Goal: Task Accomplishment & Management: Complete application form

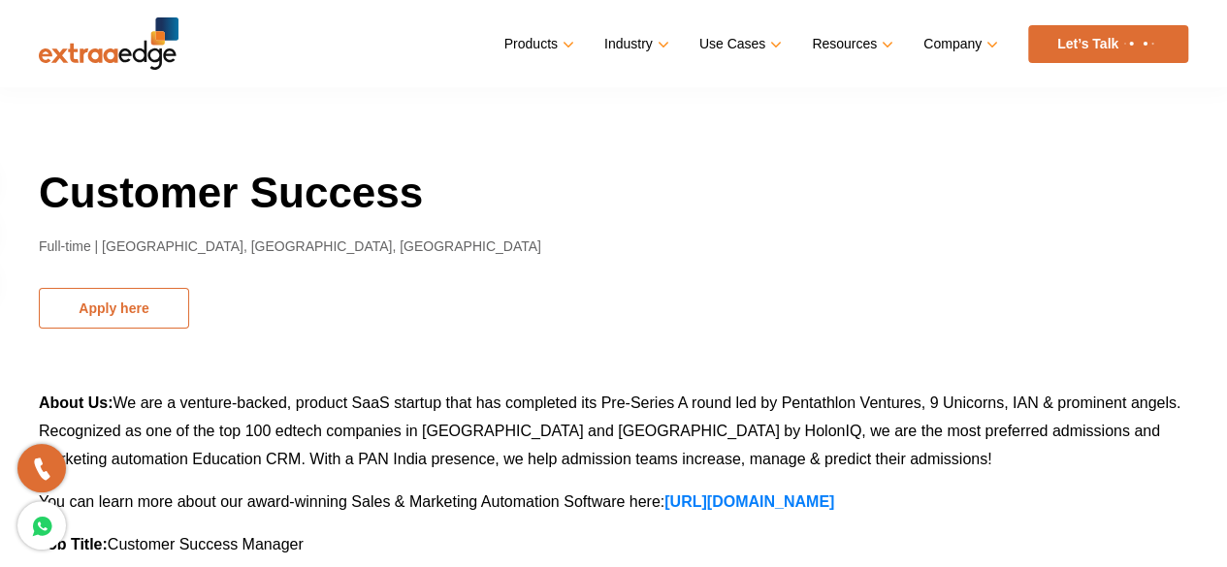
click at [140, 309] on button "Apply here" at bounding box center [114, 308] width 150 height 41
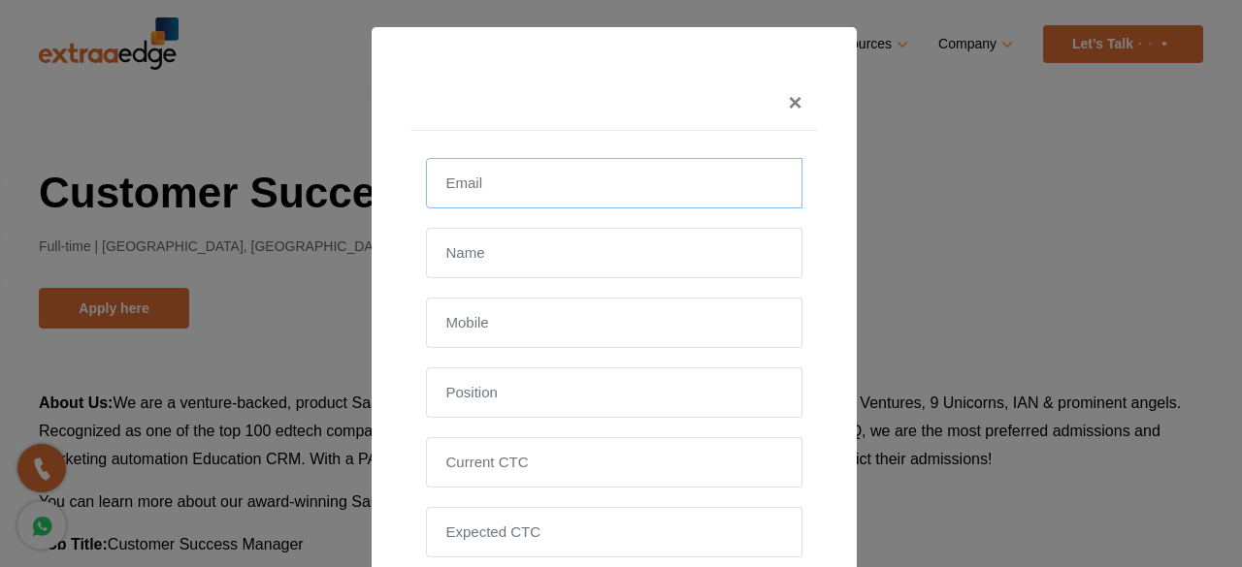
click at [528, 199] on input "email" at bounding box center [614, 183] width 376 height 50
type input "S"
type input "[EMAIL_ADDRESS][DOMAIN_NAME]"
click at [518, 257] on input "text" at bounding box center [614, 253] width 376 height 50
type input "[PERSON_NAME]"
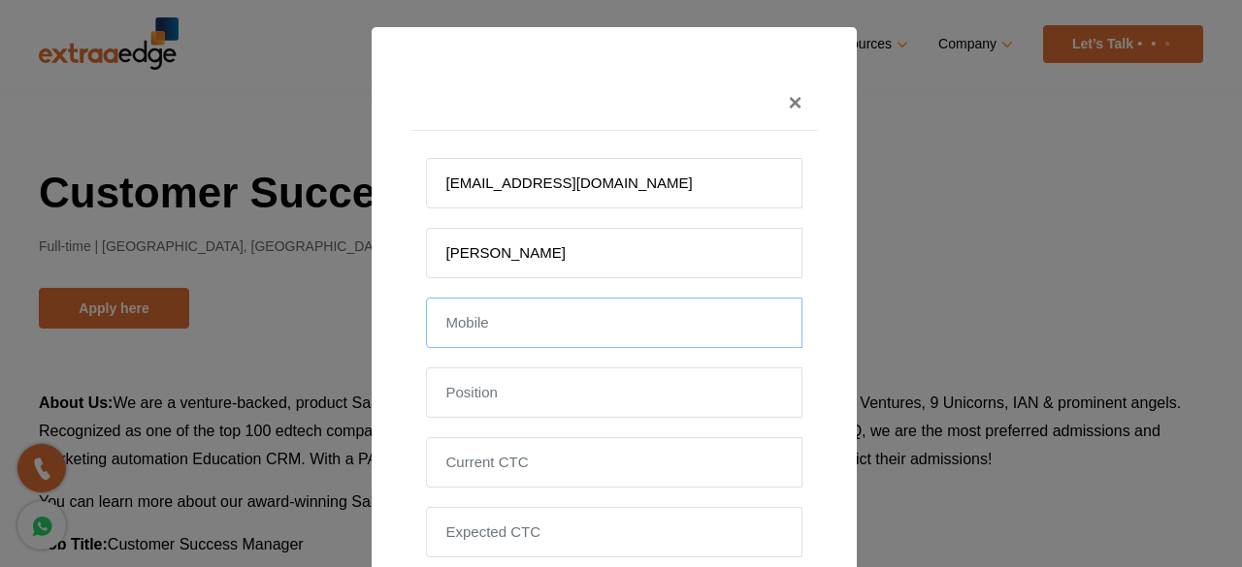
click at [504, 335] on input "text" at bounding box center [614, 323] width 376 height 50
type input "7259425014"
click at [501, 392] on input "text" at bounding box center [614, 393] width 376 height 50
type input "CSM"
click at [559, 458] on input "tel" at bounding box center [614, 462] width 376 height 50
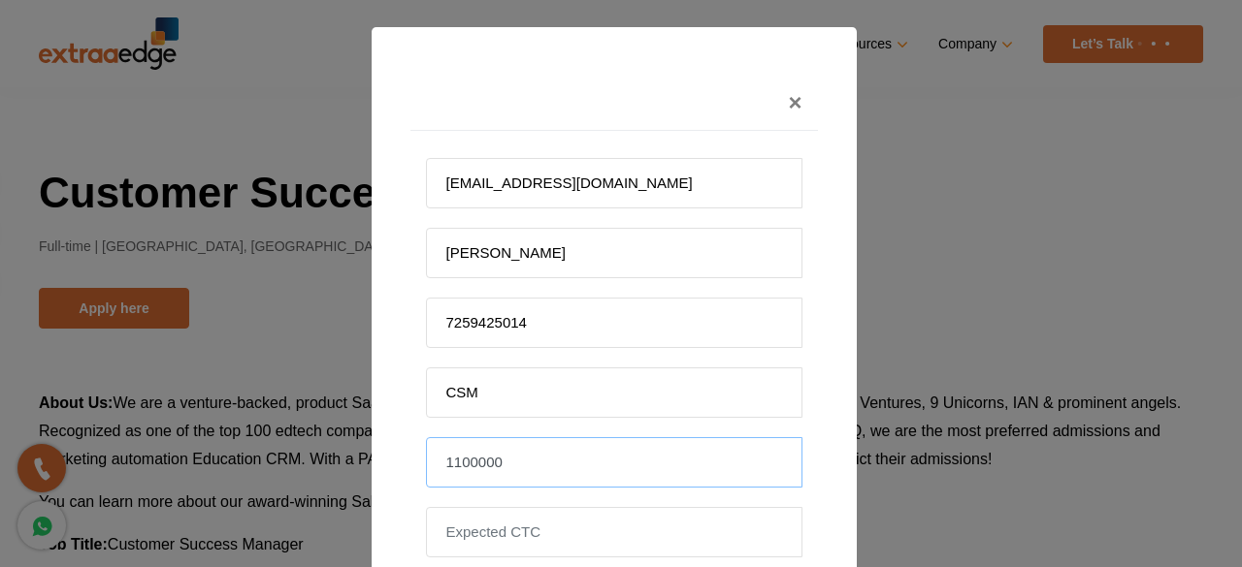
type input "1100000"
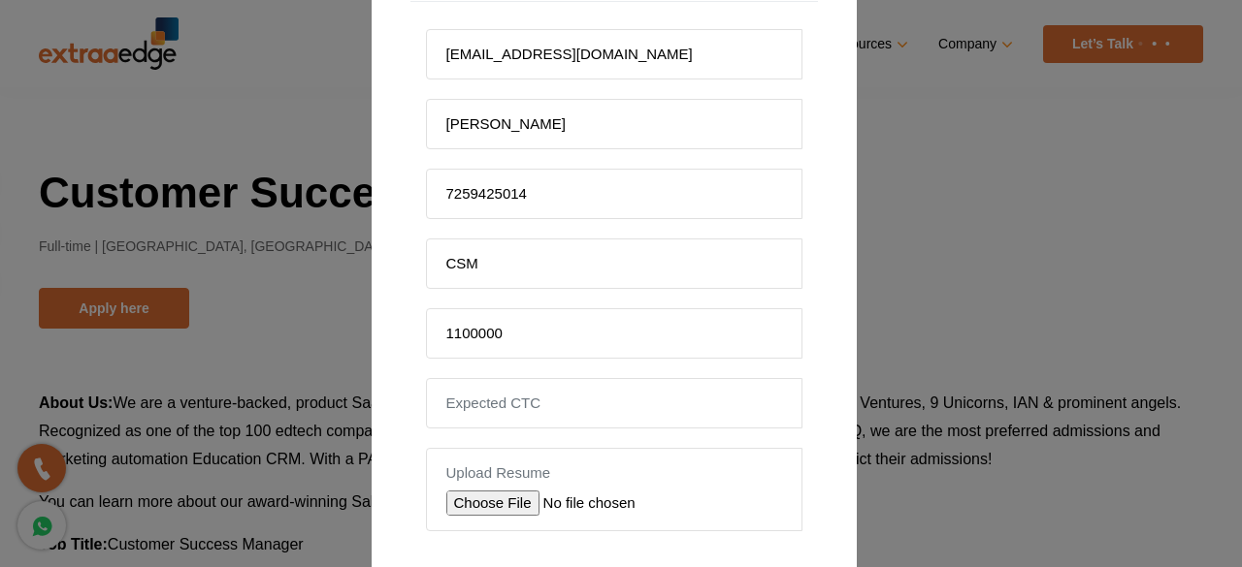
scroll to position [162, 0]
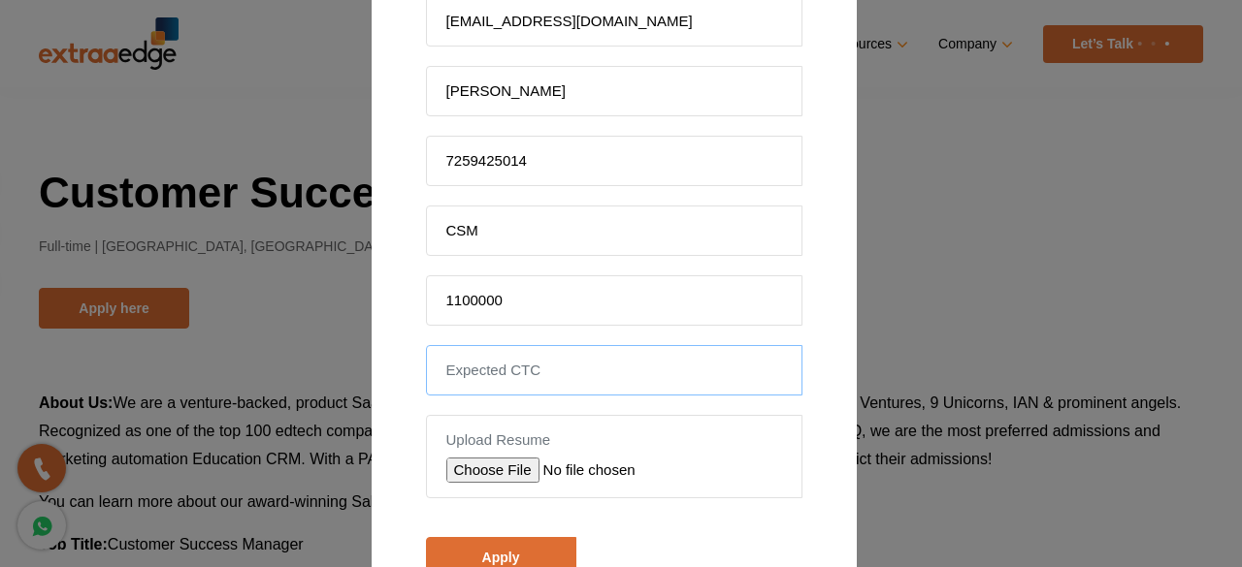
click at [544, 364] on input "tel" at bounding box center [614, 370] width 376 height 50
type input "1600000"
click at [481, 460] on input "file" at bounding box center [583, 470] width 275 height 25
type input "C:\fakepath\[PERSON_NAME] _SAP BDM Recruitement.pdf"
click at [514, 547] on input "Apply" at bounding box center [501, 557] width 150 height 41
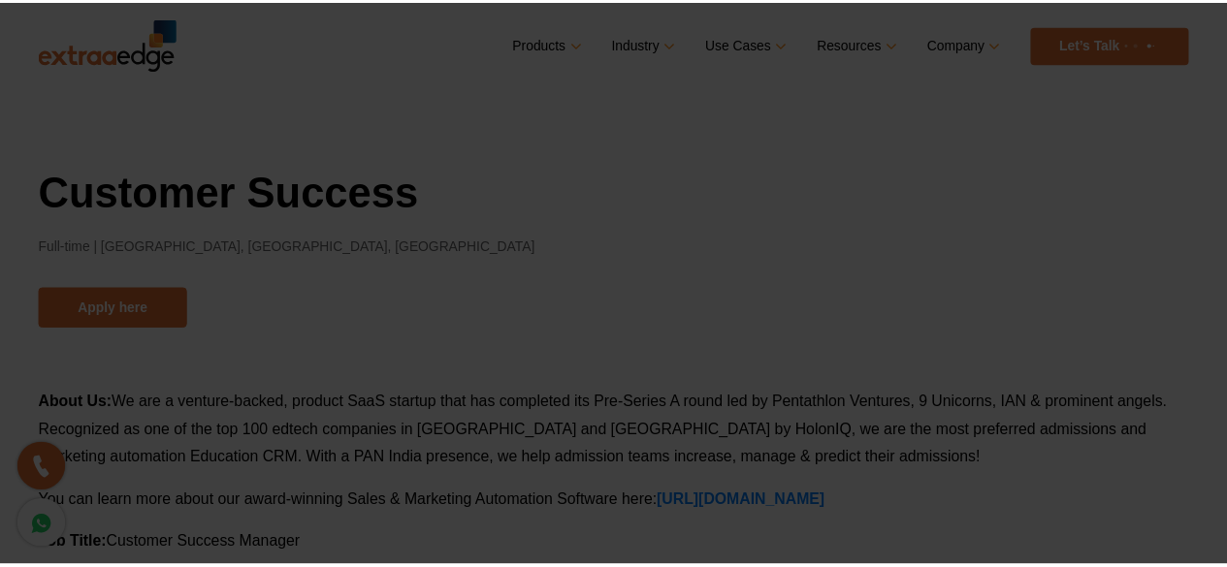
scroll to position [218, 0]
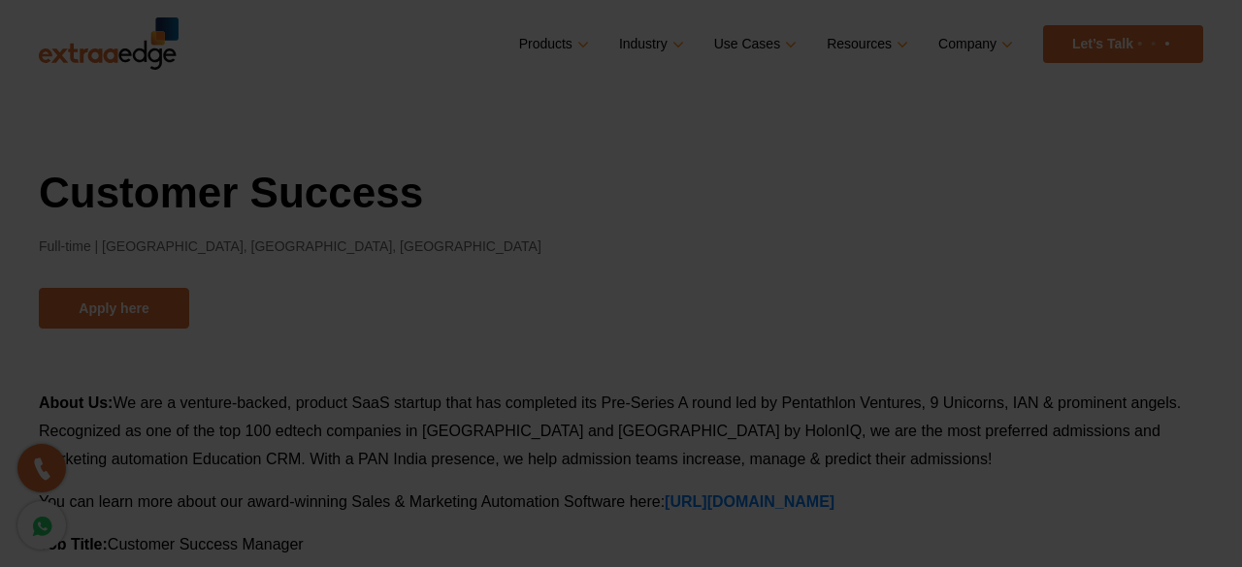
click at [514, 547] on div "× Thank you for showing interest in this opening. Allow us 2-3 days to go throu…" at bounding box center [621, 283] width 1242 height 567
